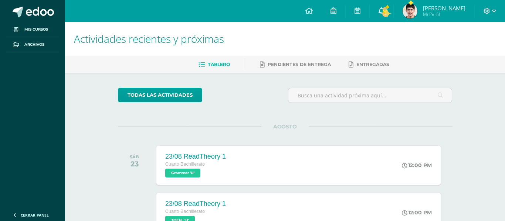
click at [383, 9] on link "3" at bounding box center [382, 11] width 24 height 22
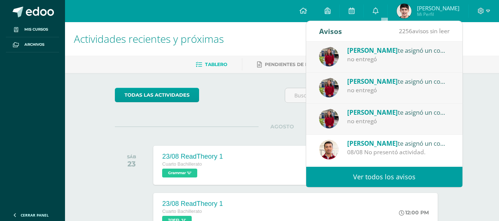
click at [362, 120] on div "no entregó" at bounding box center [398, 121] width 103 height 9
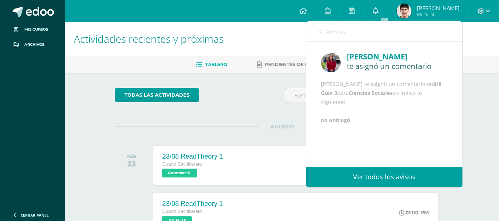
click at [338, 33] on span "Avisos" at bounding box center [336, 31] width 20 height 9
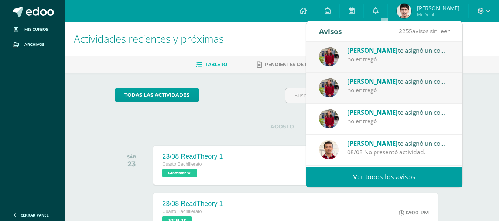
click at [387, 95] on div "Ligia Vega te asignó un comentario en '8/8 Guia 3' para 'Filosofía' no entregó" at bounding box center [384, 88] width 156 height 31
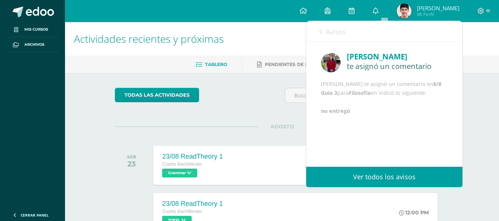
click at [333, 33] on span "Avisos" at bounding box center [336, 31] width 20 height 9
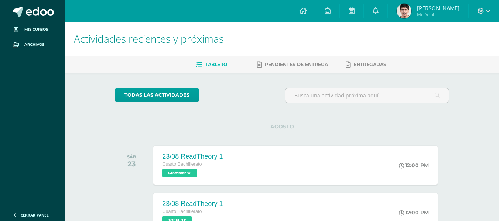
click at [424, 8] on span "Luis Santiago Mi Perfil" at bounding box center [428, 11] width 66 height 15
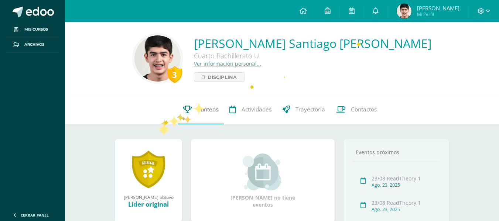
click at [185, 117] on link "Punteos" at bounding box center [201, 110] width 46 height 30
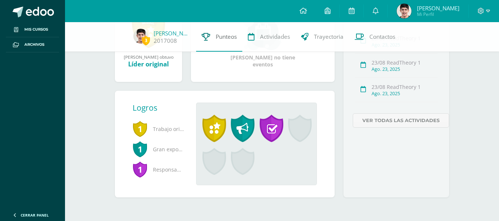
scroll to position [137, 0]
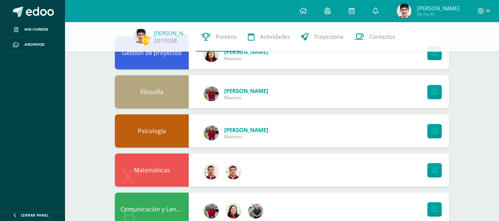
scroll to position [81, 0]
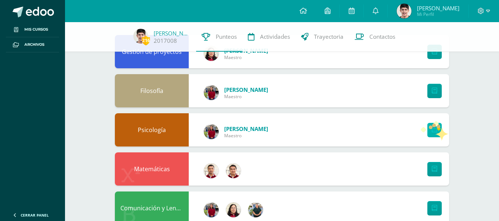
click at [435, 128] on icon at bounding box center [435, 130] width 6 height 6
click at [355, 10] on icon at bounding box center [352, 10] width 6 height 7
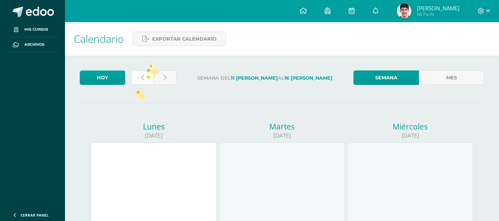
click at [146, 74] on link at bounding box center [142, 78] width 23 height 14
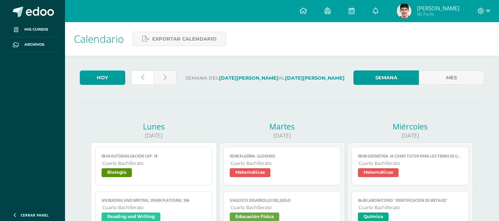
click at [146, 74] on link at bounding box center [142, 78] width 23 height 14
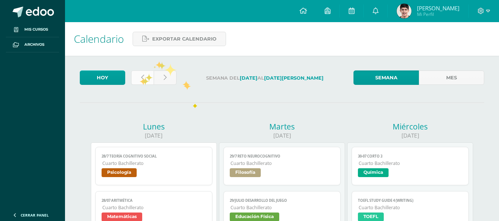
click at [140, 78] on link at bounding box center [142, 78] width 23 height 14
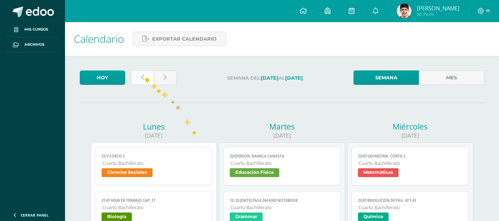
click at [145, 76] on link at bounding box center [142, 78] width 23 height 14
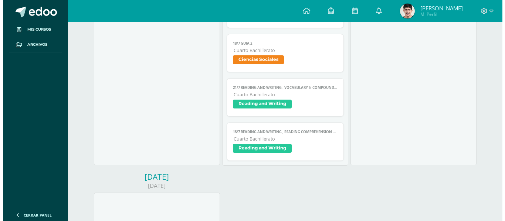
scroll to position [1075, 0]
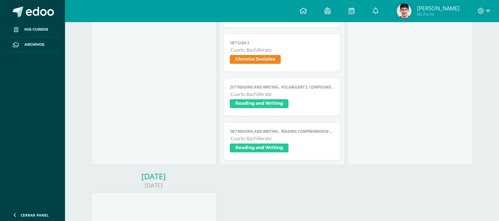
click at [299, 47] on span "Cuarto Bachillerato" at bounding box center [282, 50] width 103 height 6
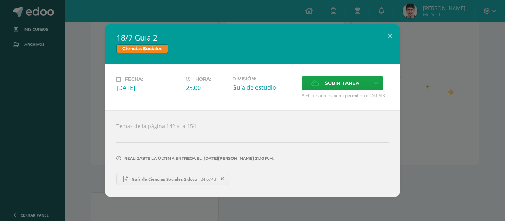
click at [449, 89] on div "18/7 Guia 2 Ciencias Sociales Fecha: Viernes 18 de Julio Hora: 23:00 División: …" at bounding box center [252, 111] width 499 height 174
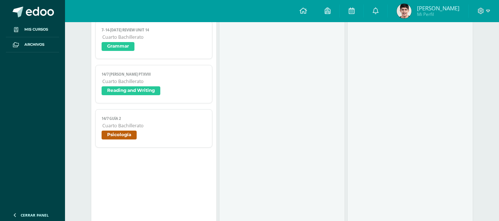
scroll to position [348, 0]
click at [175, 119] on span "14/7 Guía 2" at bounding box center [154, 119] width 104 height 5
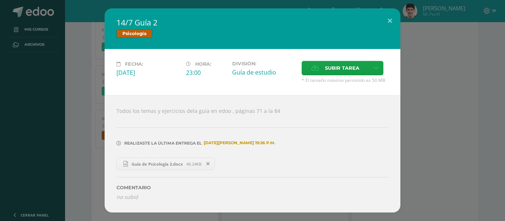
click at [428, 136] on div "14/7 Guía 2 Psicología Fecha: Lunes 14 de Julio Hora: 23:00 División: Guía de e…" at bounding box center [252, 111] width 499 height 204
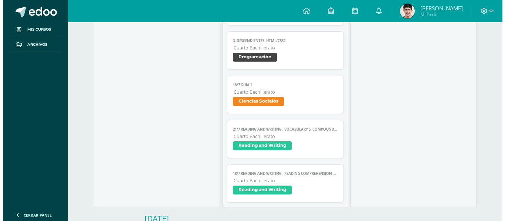
scroll to position [1031, 0]
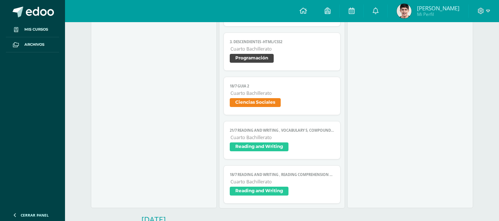
click at [306, 93] on span "Cuarto Bachillerato" at bounding box center [282, 93] width 103 height 6
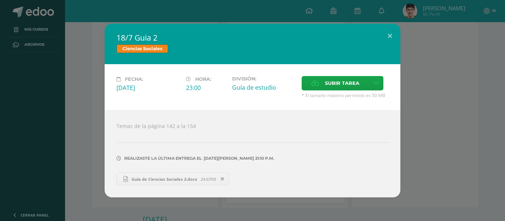
click at [423, 86] on div "18/7 Guia 2 Ciencias Sociales Fecha: Viernes 18 de Julio Hora: 23:00 División: …" at bounding box center [252, 111] width 499 height 174
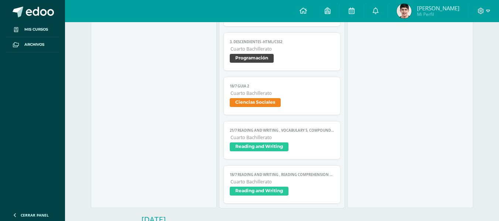
click at [313, 89] on link "18/7 Guia 2 Cuarto Bachillerato Ciencias Sociales" at bounding box center [282, 96] width 117 height 38
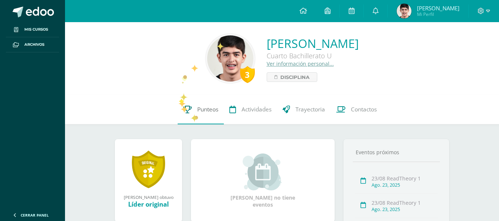
click at [194, 114] on link "Punteos" at bounding box center [201, 110] width 46 height 30
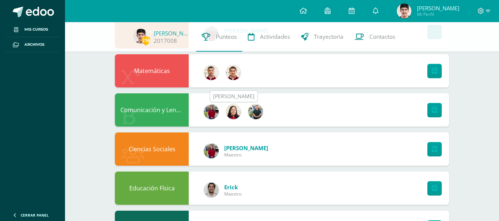
scroll to position [179, 0]
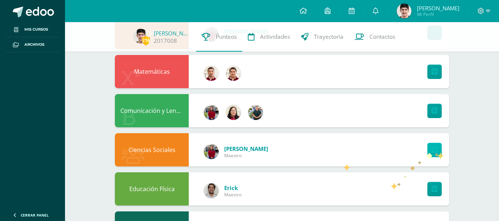
click at [435, 152] on icon at bounding box center [435, 150] width 6 height 6
